Goal: Information Seeking & Learning: Learn about a topic

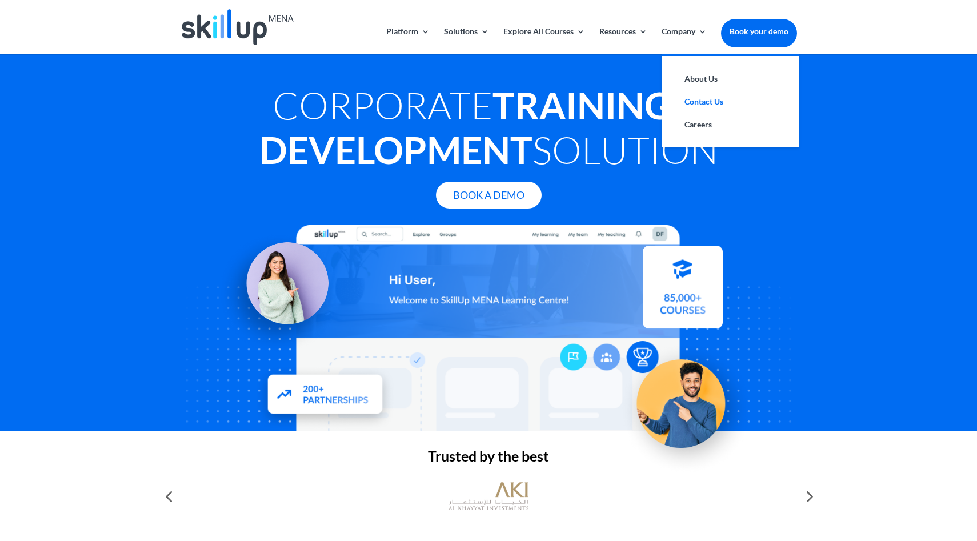
click at [701, 98] on link "Contact Us" at bounding box center [730, 101] width 114 height 23
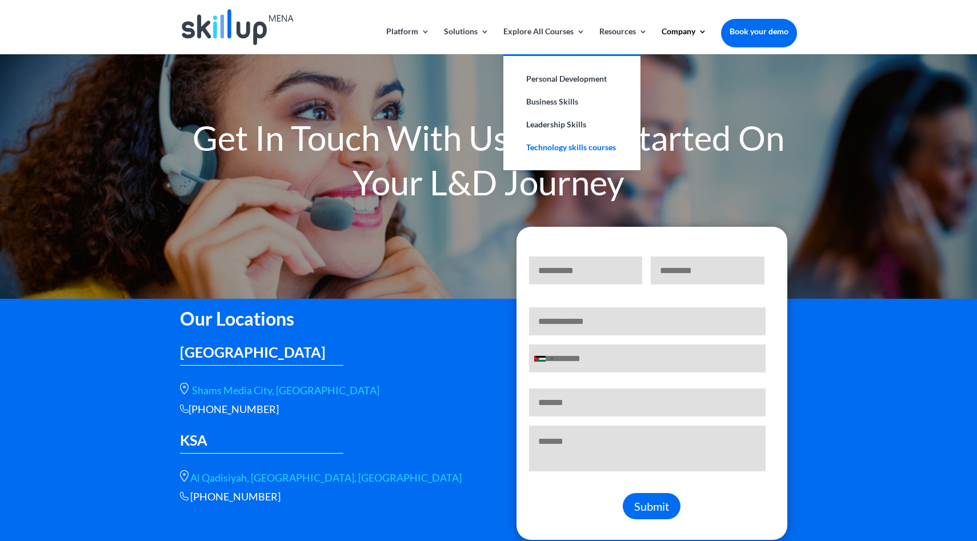
click at [552, 149] on link "Technology skills courses" at bounding box center [572, 147] width 114 height 23
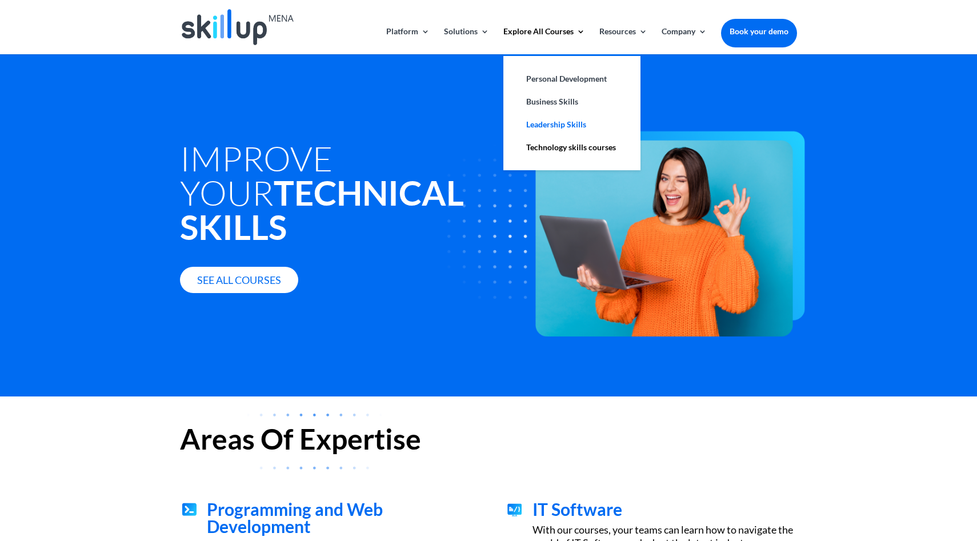
click at [548, 122] on link "Leadership Skills" at bounding box center [572, 124] width 114 height 23
